Goal: Task Accomplishment & Management: Manage account settings

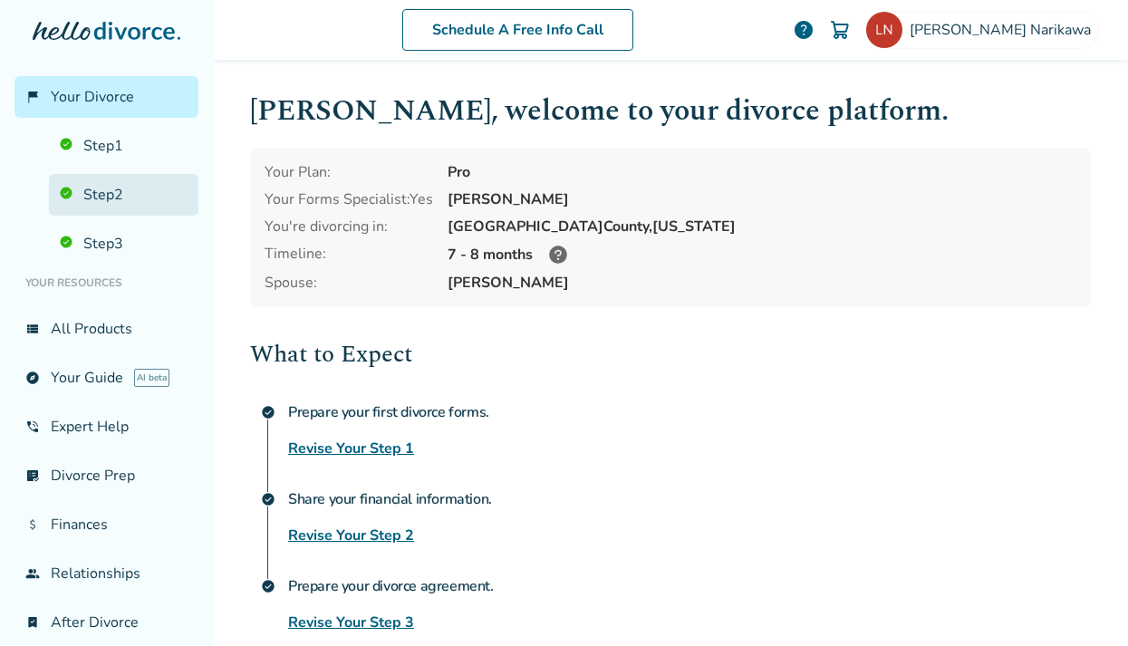
click at [101, 202] on link "Step 2" at bounding box center [123, 195] width 149 height 42
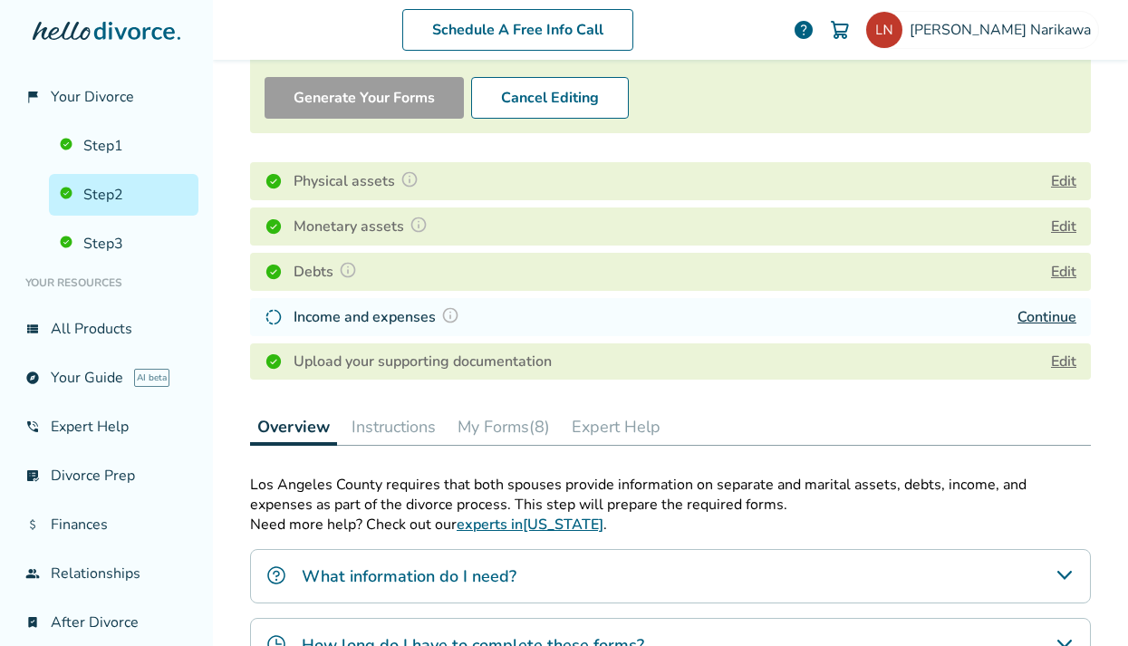
scroll to position [231, 0]
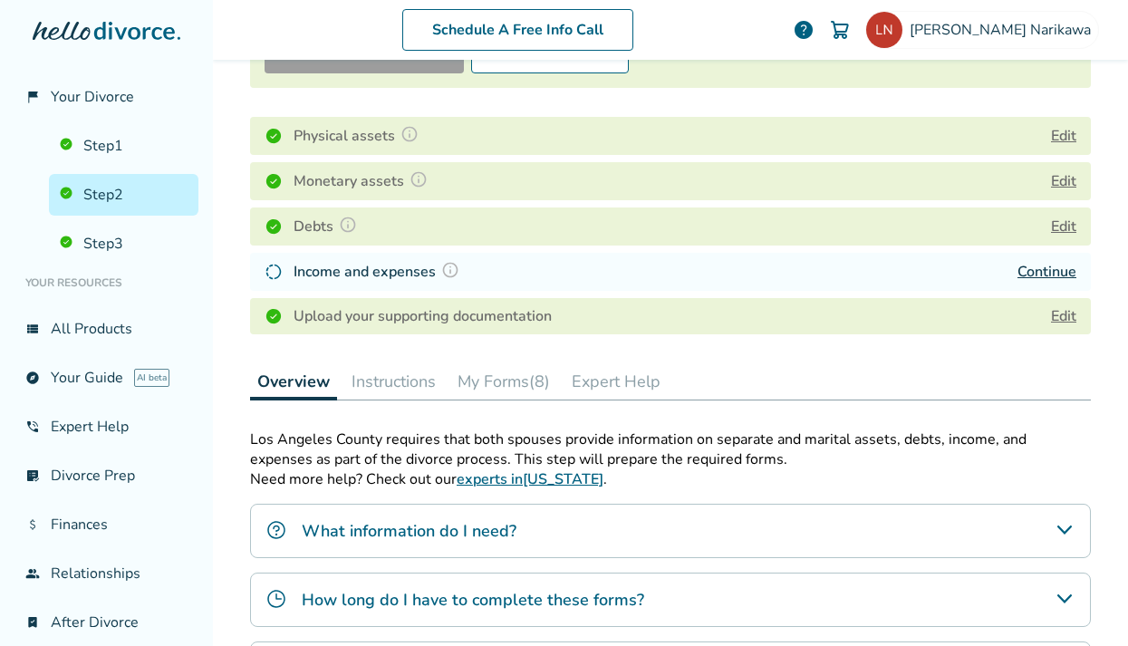
click at [507, 386] on button "My Forms (8)" at bounding box center [503, 381] width 107 height 36
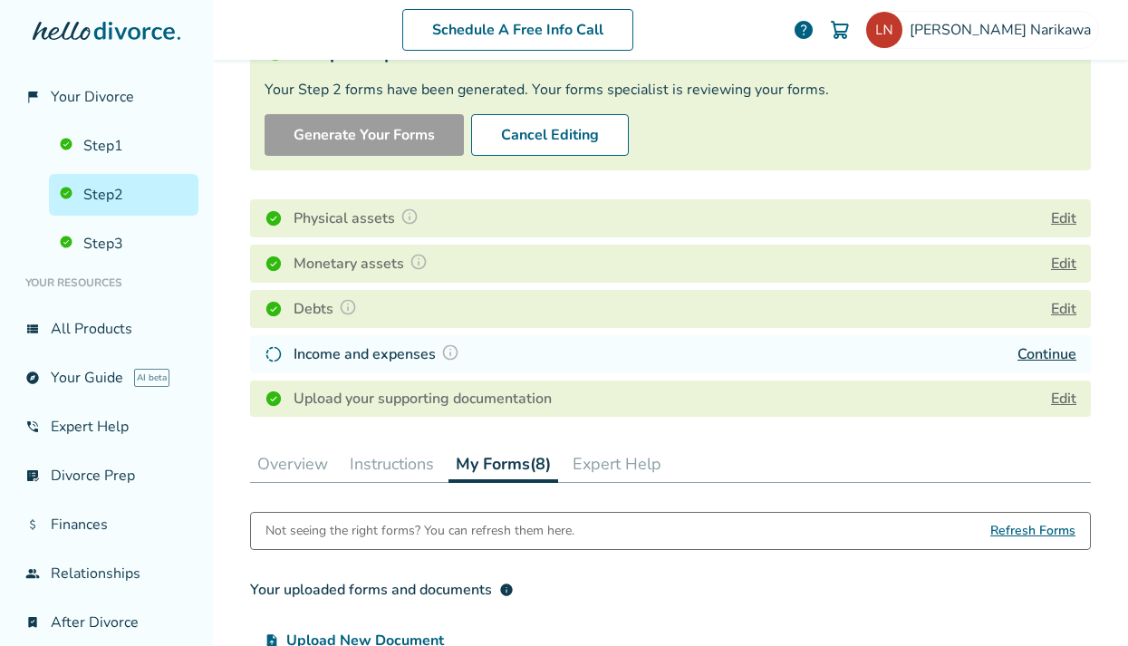
scroll to position [175, 0]
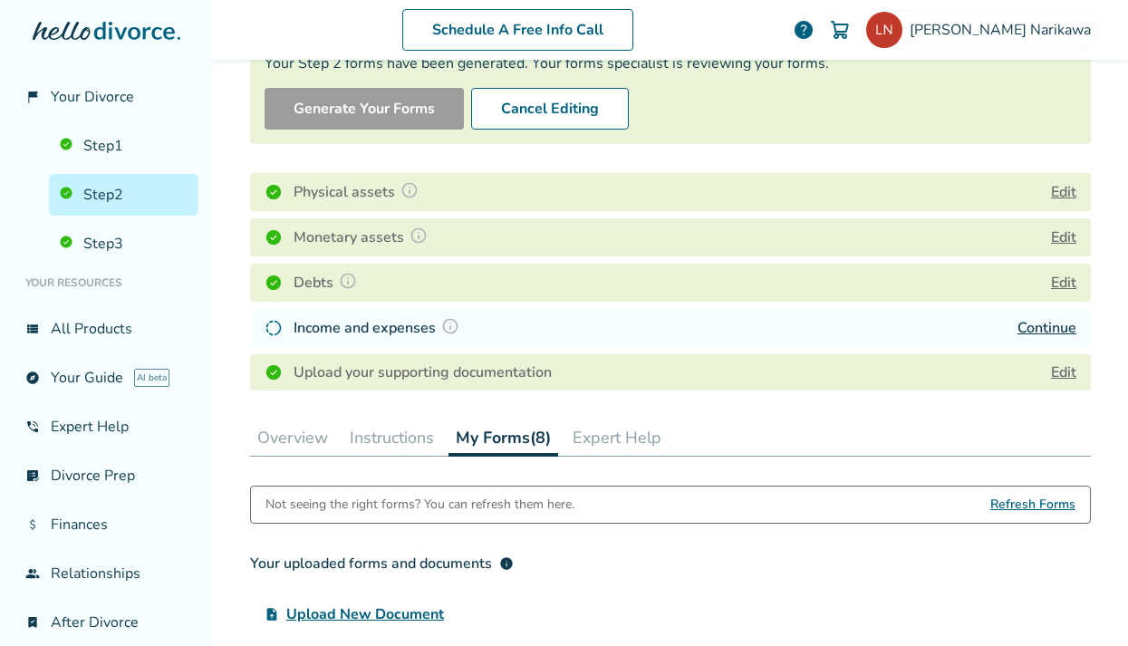
click at [1066, 236] on button "Edit" at bounding box center [1063, 237] width 25 height 22
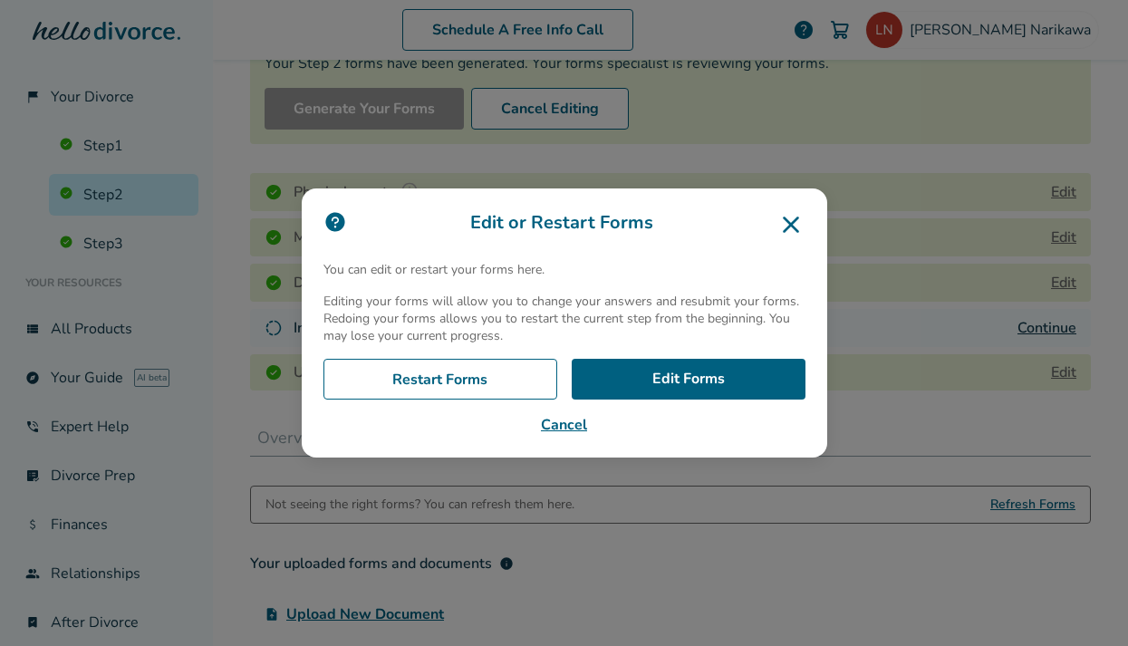
click at [789, 226] on icon at bounding box center [790, 224] width 29 height 29
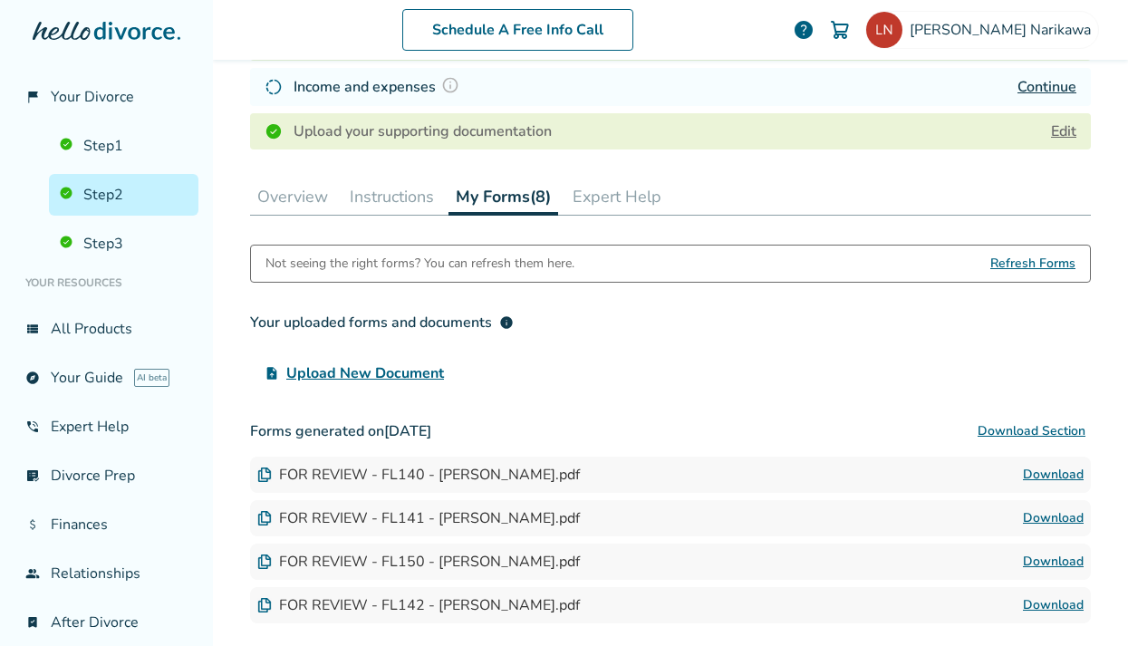
scroll to position [415, 0]
click at [635, 430] on h3 "Forms generated on [DATE] Download Section" at bounding box center [670, 432] width 841 height 36
